Goal: Information Seeking & Learning: Learn about a topic

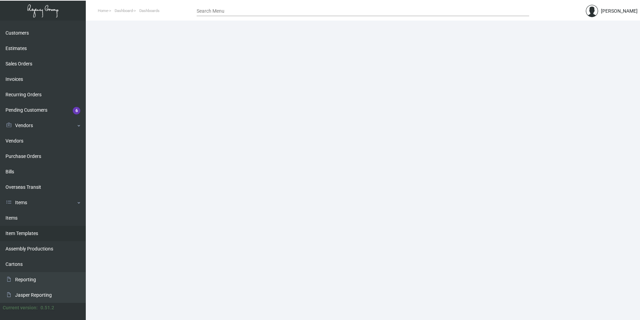
scroll to position [57, 0]
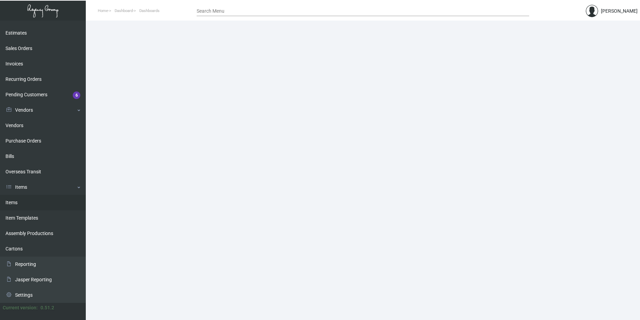
click at [29, 209] on link "Items" at bounding box center [43, 202] width 86 height 15
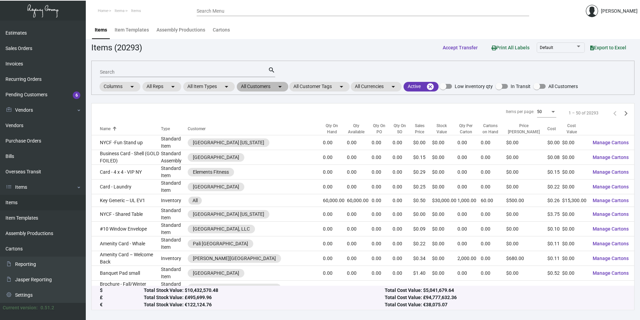
click at [269, 84] on mat-chip "All Customers arrow_drop_down" at bounding box center [262, 87] width 51 height 10
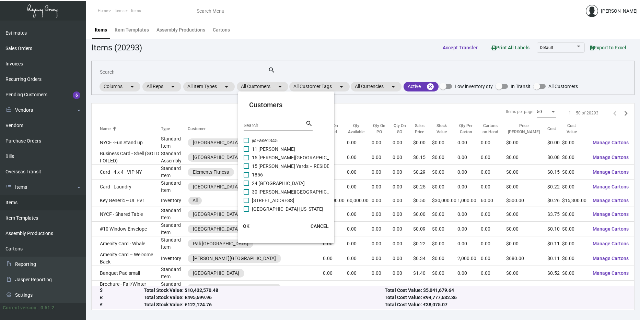
click at [264, 125] on input "Search" at bounding box center [275, 125] width 62 height 5
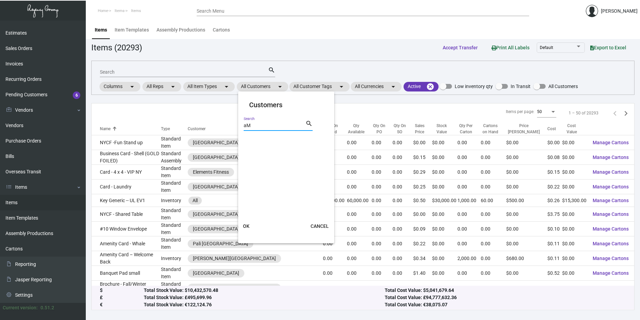
type input "a"
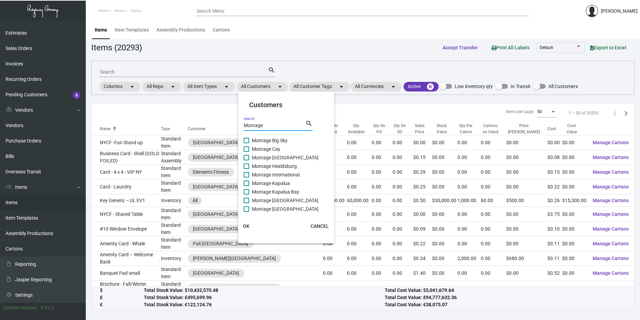
type input "Montage"
click at [277, 173] on span "Montage International" at bounding box center [276, 175] width 48 height 8
click at [246, 178] on input "Montage International" at bounding box center [246, 178] width 0 height 0
checkbox input "true"
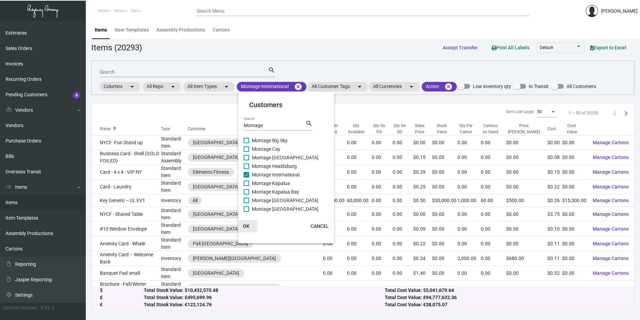
click at [243, 224] on span "OK" at bounding box center [246, 226] width 7 height 5
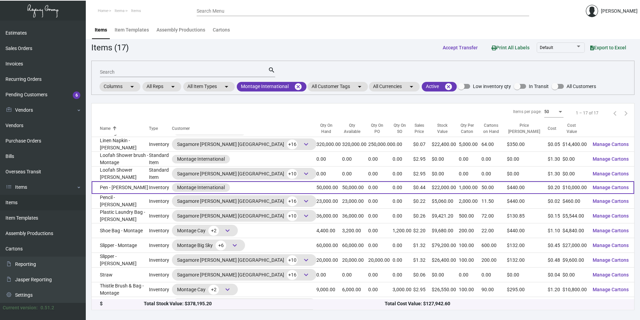
scroll to position [84, 0]
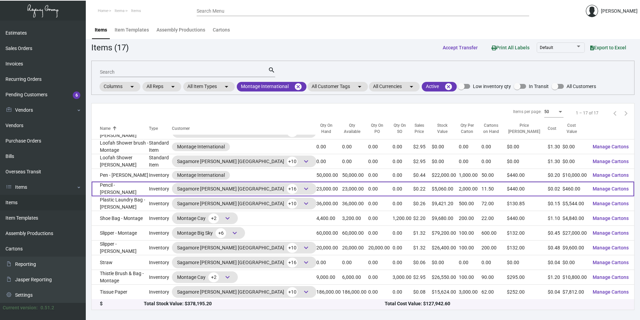
click at [302, 190] on span "keyboard_arrow_down" at bounding box center [306, 189] width 8 height 8
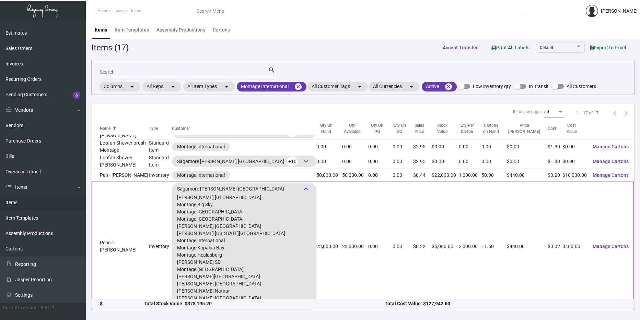
click at [302, 190] on span "keyboard_arrow_down" at bounding box center [306, 189] width 8 height 8
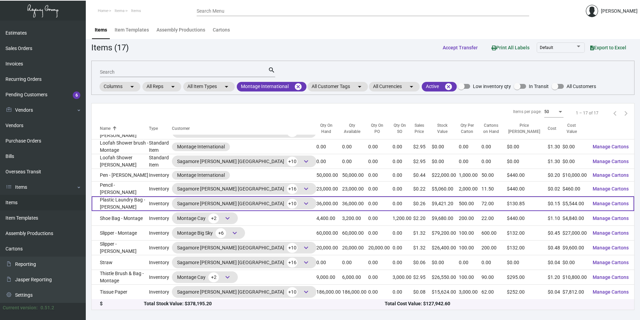
click at [302, 200] on span "keyboard_arrow_down" at bounding box center [306, 204] width 8 height 8
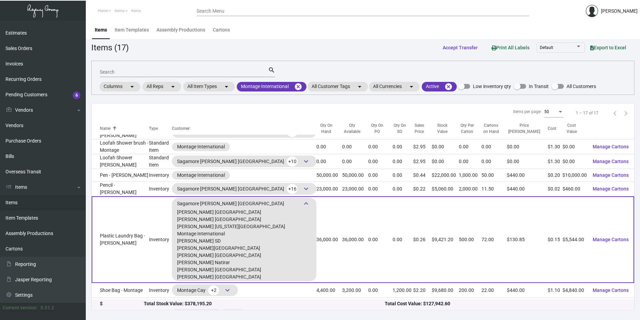
click at [302, 200] on span "keyboard_arrow_down" at bounding box center [306, 204] width 8 height 8
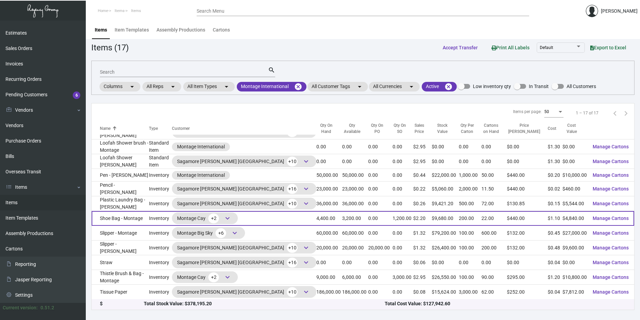
click at [238, 217] on div "Montage Cay +2 keyboard_arrow_down" at bounding box center [205, 219] width 66 height 12
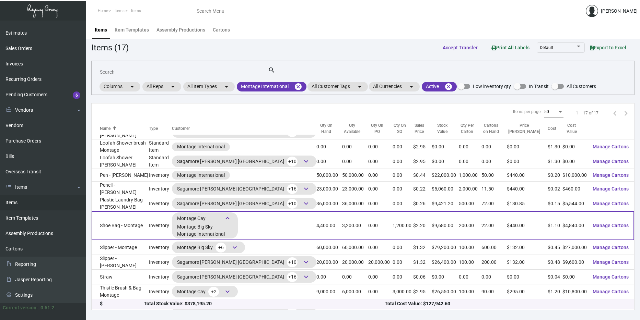
click at [238, 217] on div "Montage Cay +2 keyboard_arrow_down Montage Big Sky Montage International" at bounding box center [205, 226] width 66 height 26
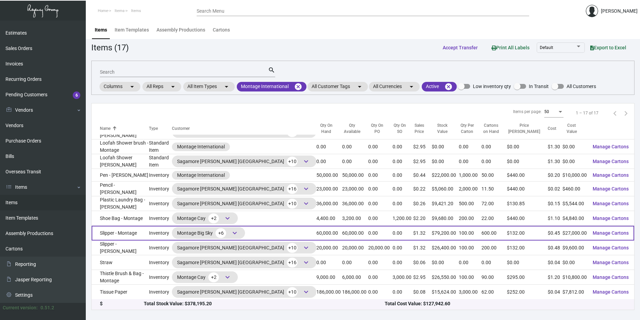
click at [239, 230] on span "keyboard_arrow_down" at bounding box center [234, 233] width 8 height 8
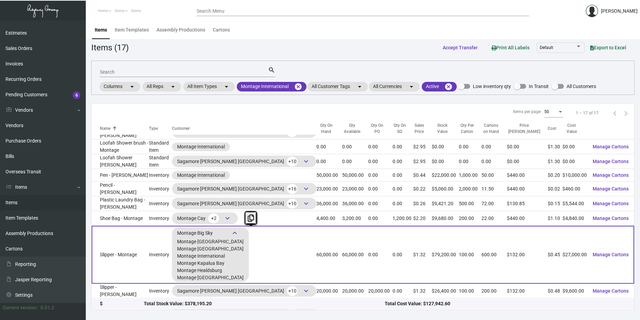
click at [239, 230] on span "keyboard_arrow_down" at bounding box center [234, 233] width 8 height 8
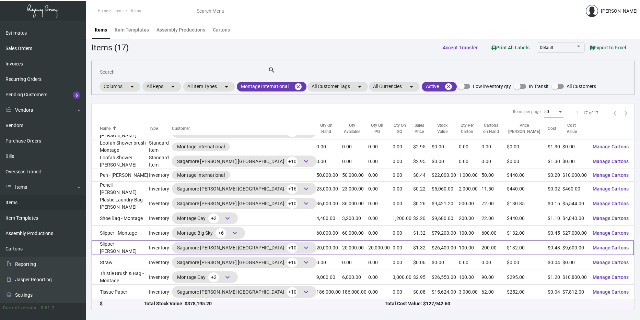
drag, startPoint x: 252, startPoint y: 230, endPoint x: 272, endPoint y: 247, distance: 26.0
click at [302, 247] on span "keyboard_arrow_down" at bounding box center [306, 248] width 8 height 8
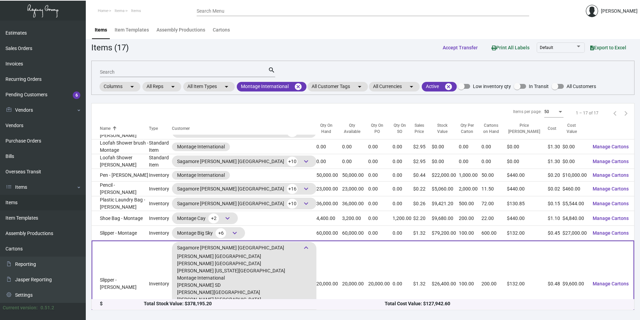
click at [302, 247] on span "keyboard_arrow_down" at bounding box center [306, 248] width 8 height 8
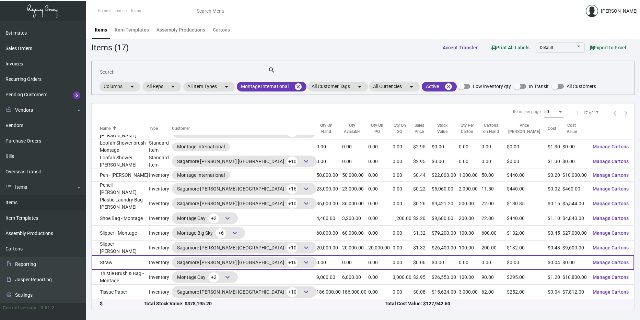
click at [301, 258] on span "keyboard_arrow_down" at bounding box center [306, 263] width 10 height 10
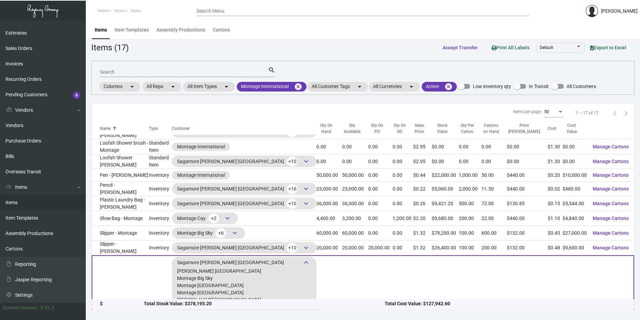
click at [301, 258] on span "keyboard_arrow_down" at bounding box center [306, 263] width 10 height 10
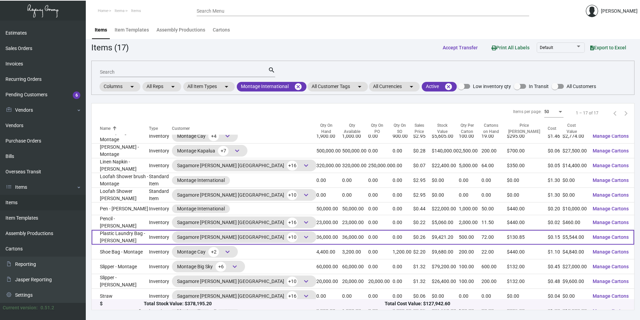
scroll to position [50, 0]
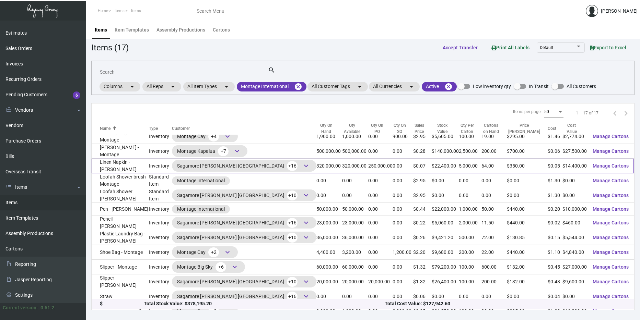
click at [316, 169] on td "320,000.00" at bounding box center [329, 166] width 26 height 15
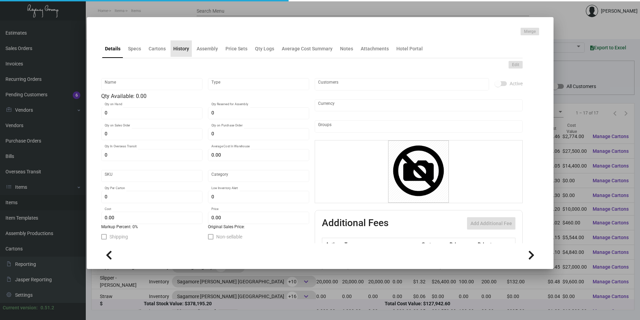
click at [186, 47] on div "History" at bounding box center [181, 48] width 16 height 7
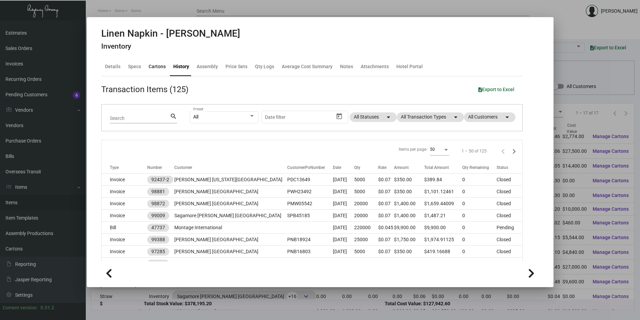
click at [153, 66] on div "Cartons" at bounding box center [157, 66] width 17 height 7
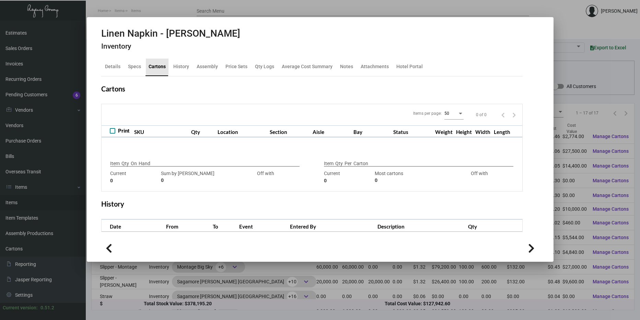
type input "320,000"
type input "450000"
type input "-130000"
type input "5,000"
type input "340000"
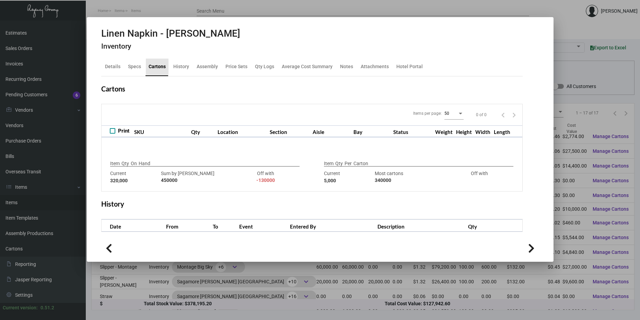
type input "-335000"
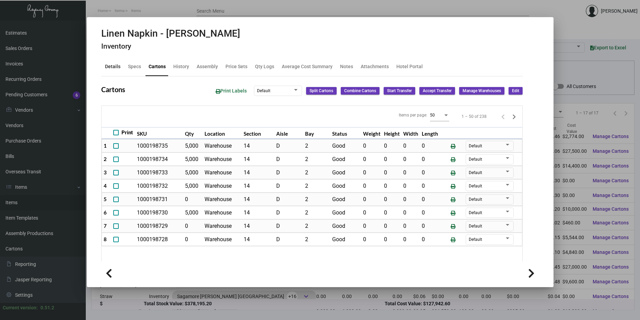
click at [120, 66] on div "Details" at bounding box center [112, 67] width 21 height 16
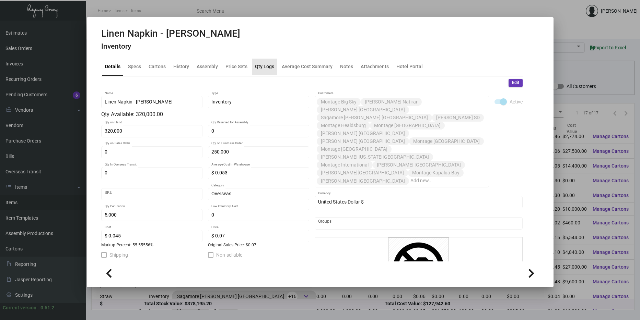
click at [259, 69] on div "Qty Logs" at bounding box center [264, 66] width 19 height 7
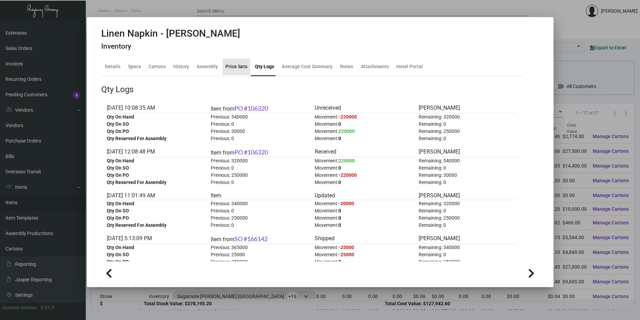
drag, startPoint x: 259, startPoint y: 69, endPoint x: 243, endPoint y: 73, distance: 16.6
drag, startPoint x: 243, startPoint y: 73, endPoint x: 229, endPoint y: 81, distance: 15.7
click at [115, 67] on div "Details" at bounding box center [112, 66] width 15 height 7
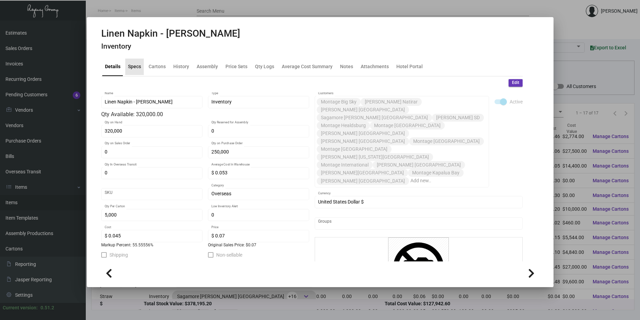
click at [141, 63] on div "Specs" at bounding box center [134, 67] width 19 height 16
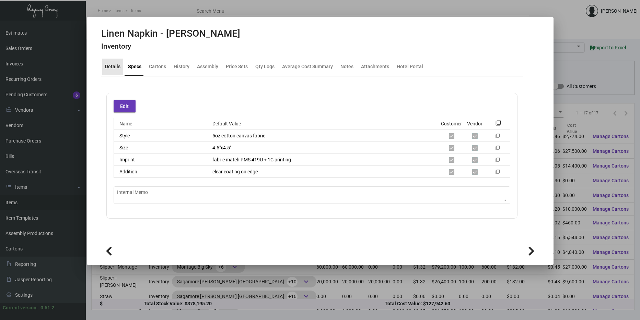
click at [112, 62] on div "Details" at bounding box center [112, 67] width 21 height 16
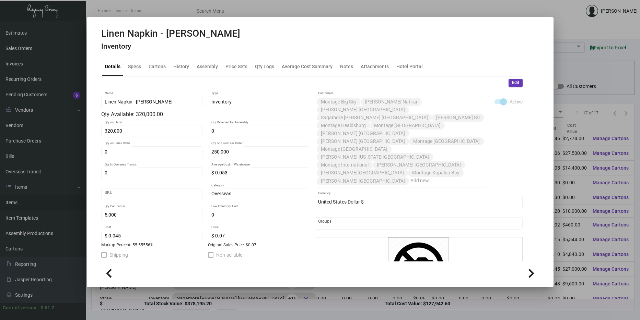
scroll to position [48, 0]
click at [175, 75] on div "Details Specs Cartons History Assembly Price Sets Qty Logs Average Cost Summary…" at bounding box center [311, 67] width 421 height 19
click at [178, 63] on div "History" at bounding box center [181, 66] width 16 height 7
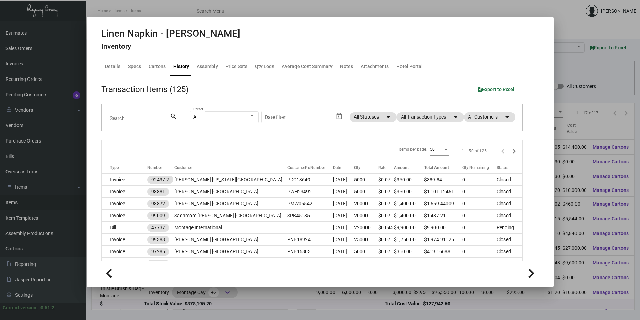
scroll to position [70, 0]
click at [112, 69] on div "Details" at bounding box center [112, 66] width 15 height 7
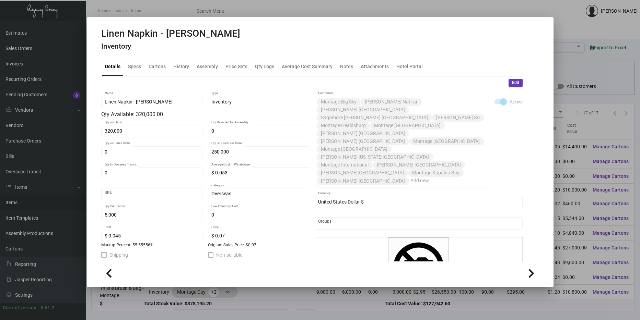
click at [174, 10] on div at bounding box center [320, 160] width 640 height 320
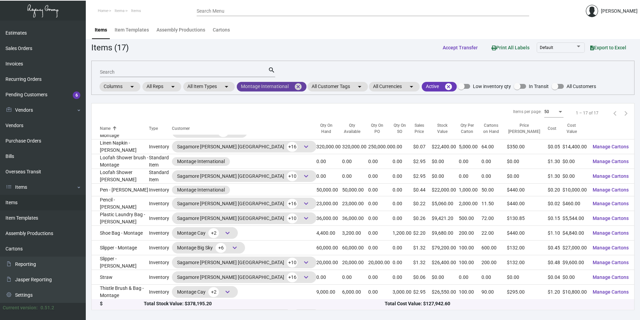
click at [300, 85] on mat-icon "cancel" at bounding box center [298, 87] width 8 height 8
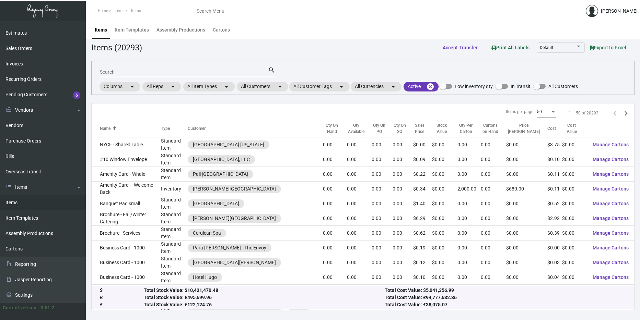
click at [249, 73] on input "Search" at bounding box center [184, 72] width 168 height 5
click at [270, 86] on mat-chip "All Customers arrow_drop_down" at bounding box center [262, 87] width 51 height 10
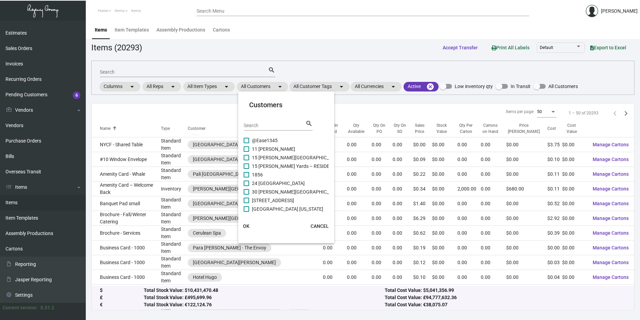
click at [261, 123] on input "Search" at bounding box center [275, 125] width 62 height 5
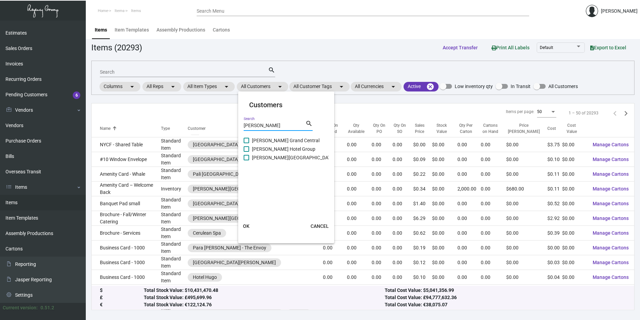
type input "[PERSON_NAME]"
click at [263, 156] on span "[PERSON_NAME][GEOGRAPHIC_DATA]" at bounding box center [293, 158] width 83 height 8
click at [246, 161] on input "[PERSON_NAME][GEOGRAPHIC_DATA]" at bounding box center [246, 161] width 0 height 0
checkbox input "true"
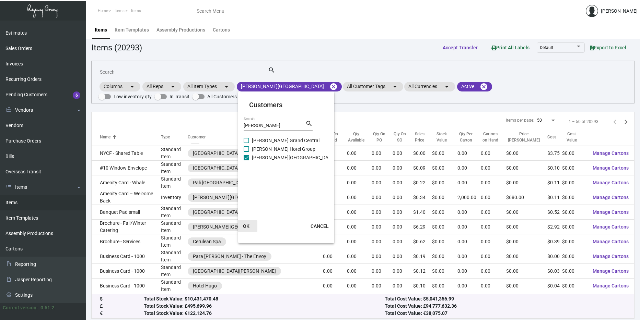
click at [244, 226] on span "OK" at bounding box center [246, 226] width 7 height 5
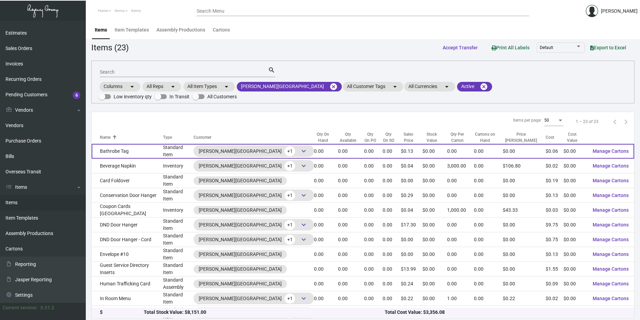
click at [298, 146] on span "keyboard_arrow_down" at bounding box center [303, 151] width 10 height 10
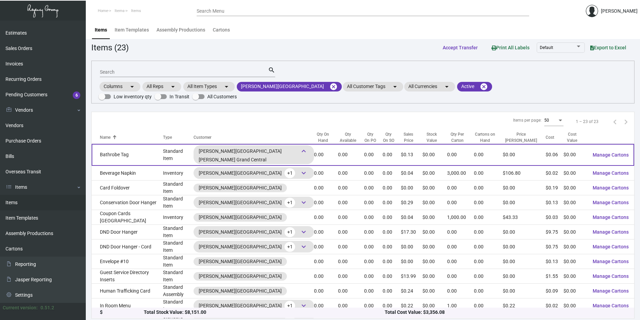
click at [298, 146] on span "keyboard_arrow_down" at bounding box center [303, 151] width 10 height 10
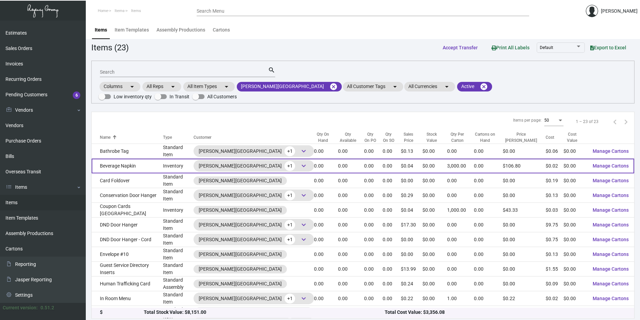
click at [163, 159] on td "Beverage Napkin" at bounding box center [127, 166] width 71 height 15
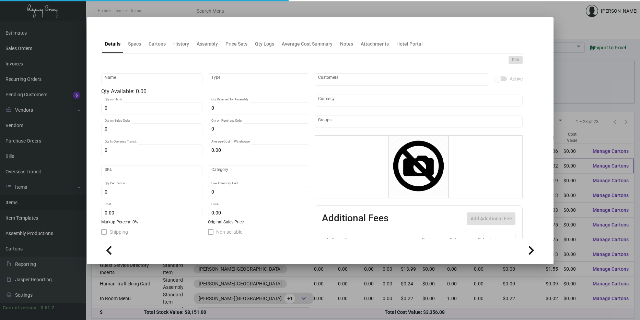
type input "Beverage Napkin"
type input "Inventory"
type input "$ 0.02136"
type input "1243"
type input "Standard"
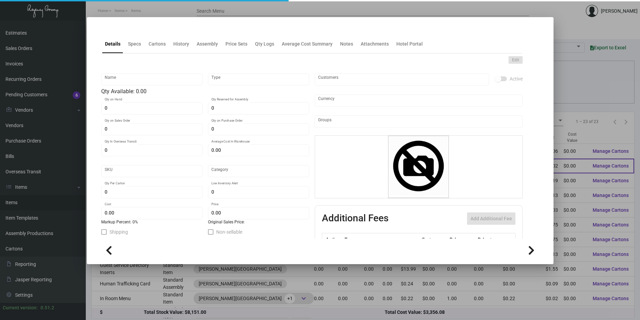
type input "3,000"
type input "15,000"
type input "$ 0.02251"
type input "$ 0.0356"
type textarea "Napkins: size 5x5 2 ply beverage napkin with coin emboss, 2 panels, printing 1/…"
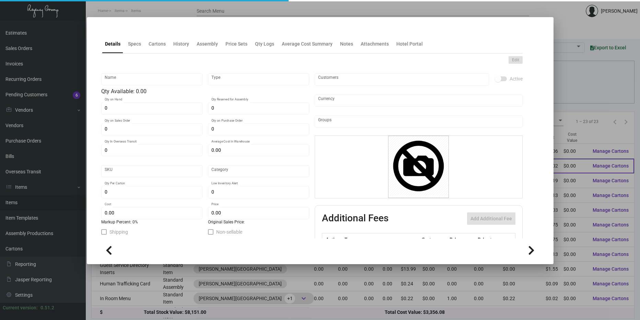
type textarea "Napkins: size 5x5 2 ply beverage napkin with coin emboss, 2 panels, printing 1/…"
checkbox input "true"
type input "United States Dollar $"
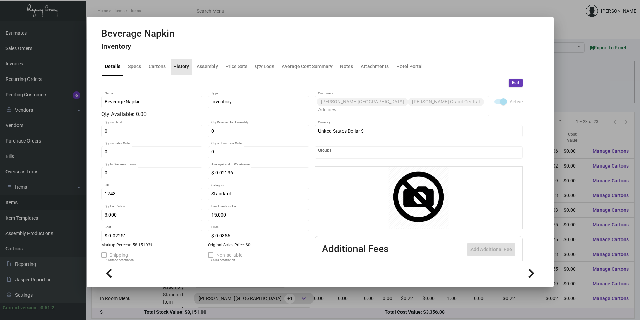
click at [175, 71] on div "History" at bounding box center [180, 67] width 21 height 16
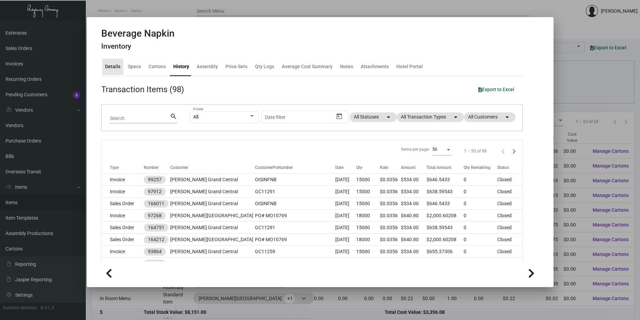
click at [117, 73] on div "Details" at bounding box center [112, 67] width 21 height 16
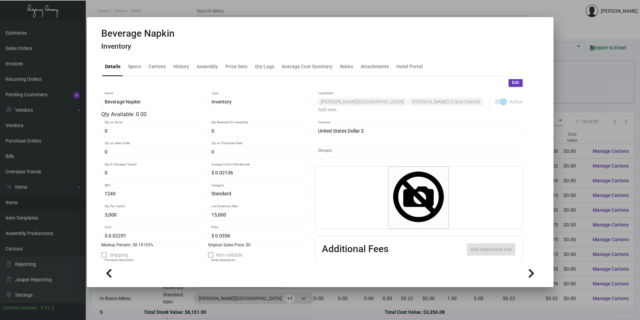
click at [565, 30] on div at bounding box center [320, 160] width 640 height 320
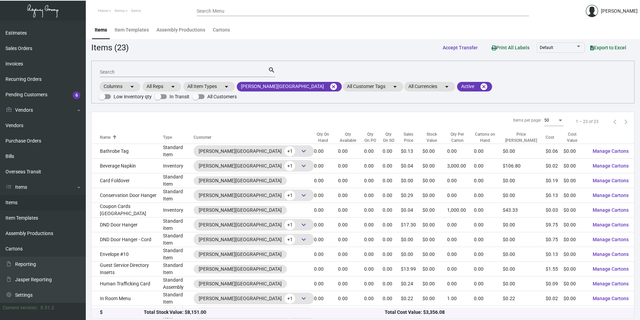
click at [577, 12] on header "Home Items Items Search Menu [PERSON_NAME]" at bounding box center [320, 10] width 640 height 21
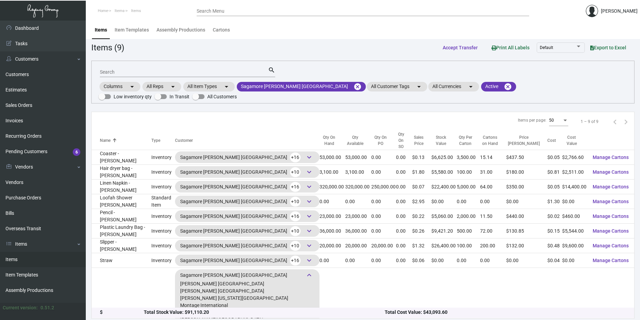
scroll to position [40, 0]
